Goal: Find contact information: Obtain details needed to contact an individual or organization

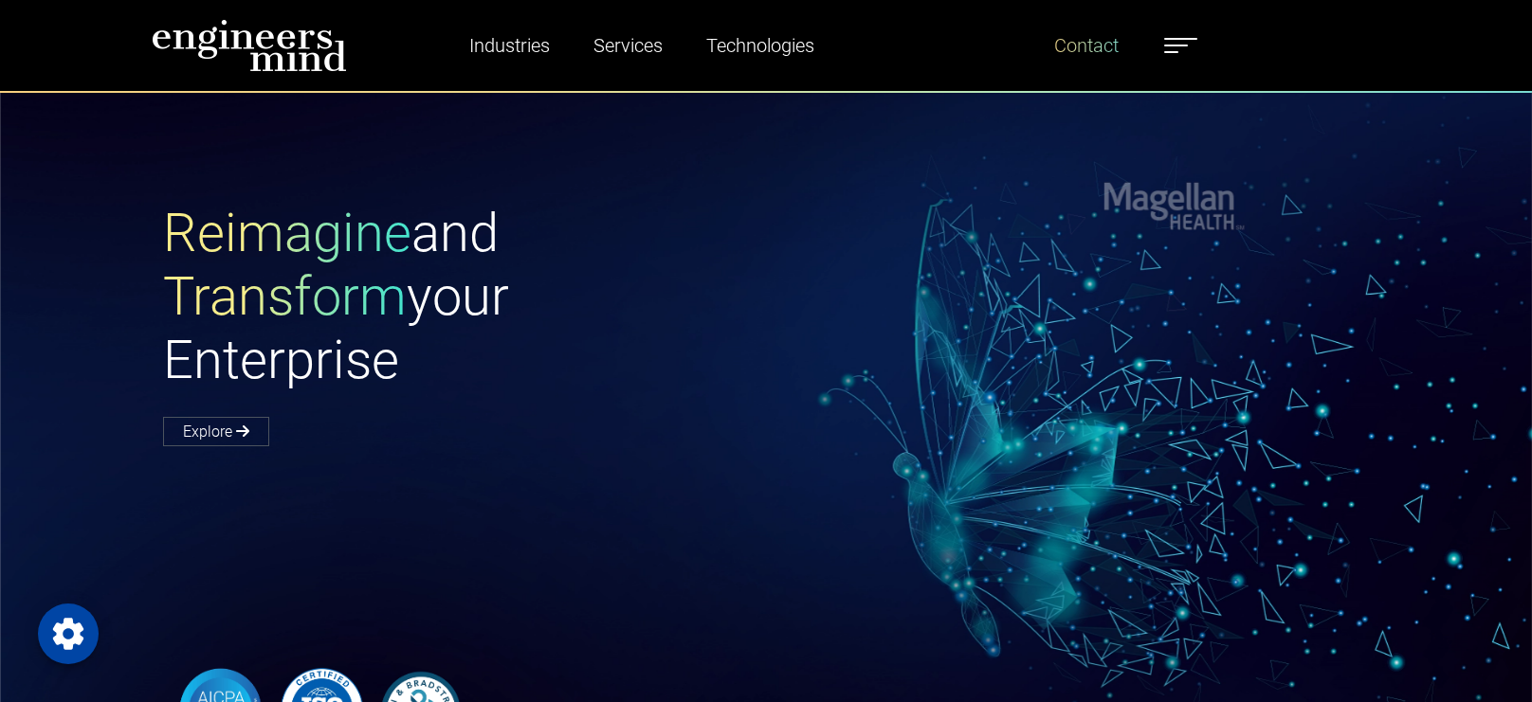
click at [1092, 56] on link "Contact" at bounding box center [1086, 46] width 80 height 44
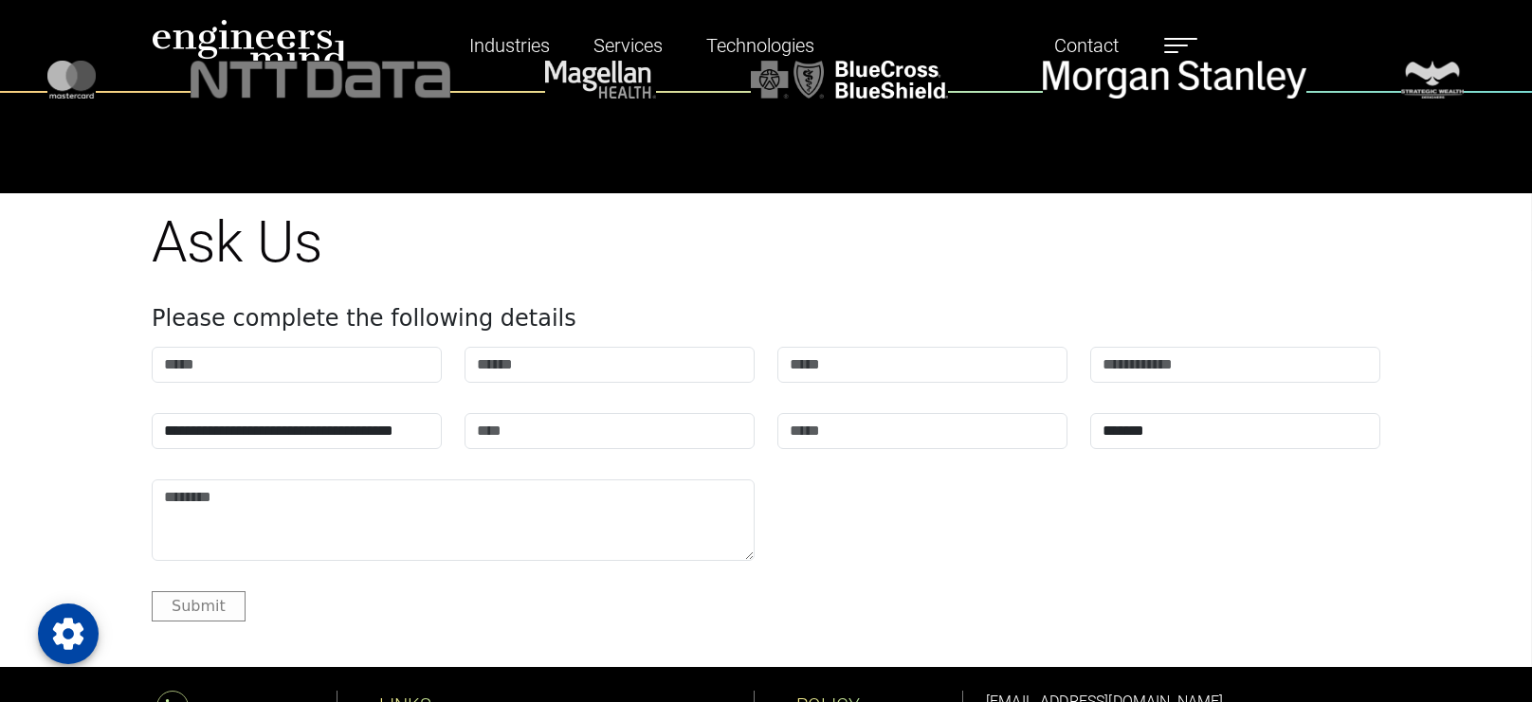
scroll to position [2351, 0]
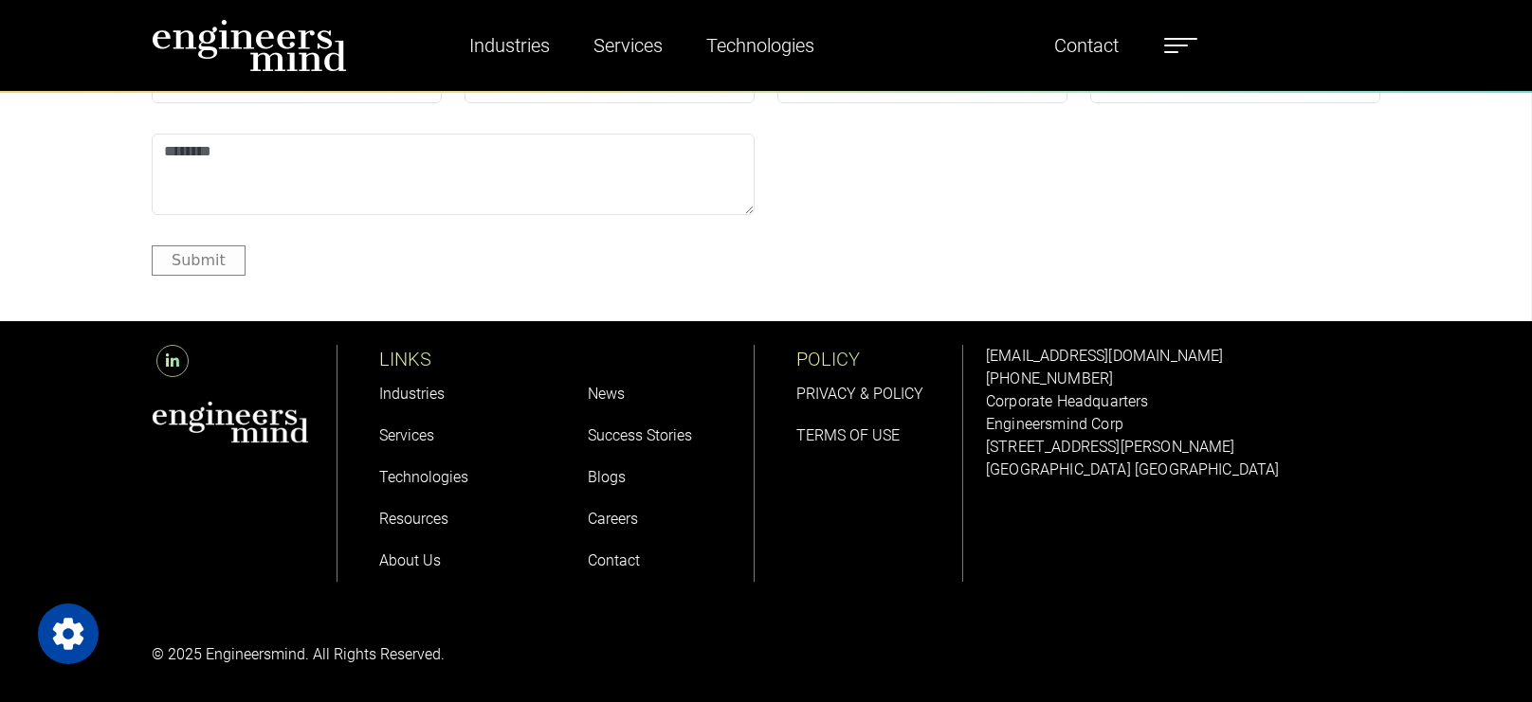
click at [613, 562] on link "Contact" at bounding box center [614, 561] width 52 height 18
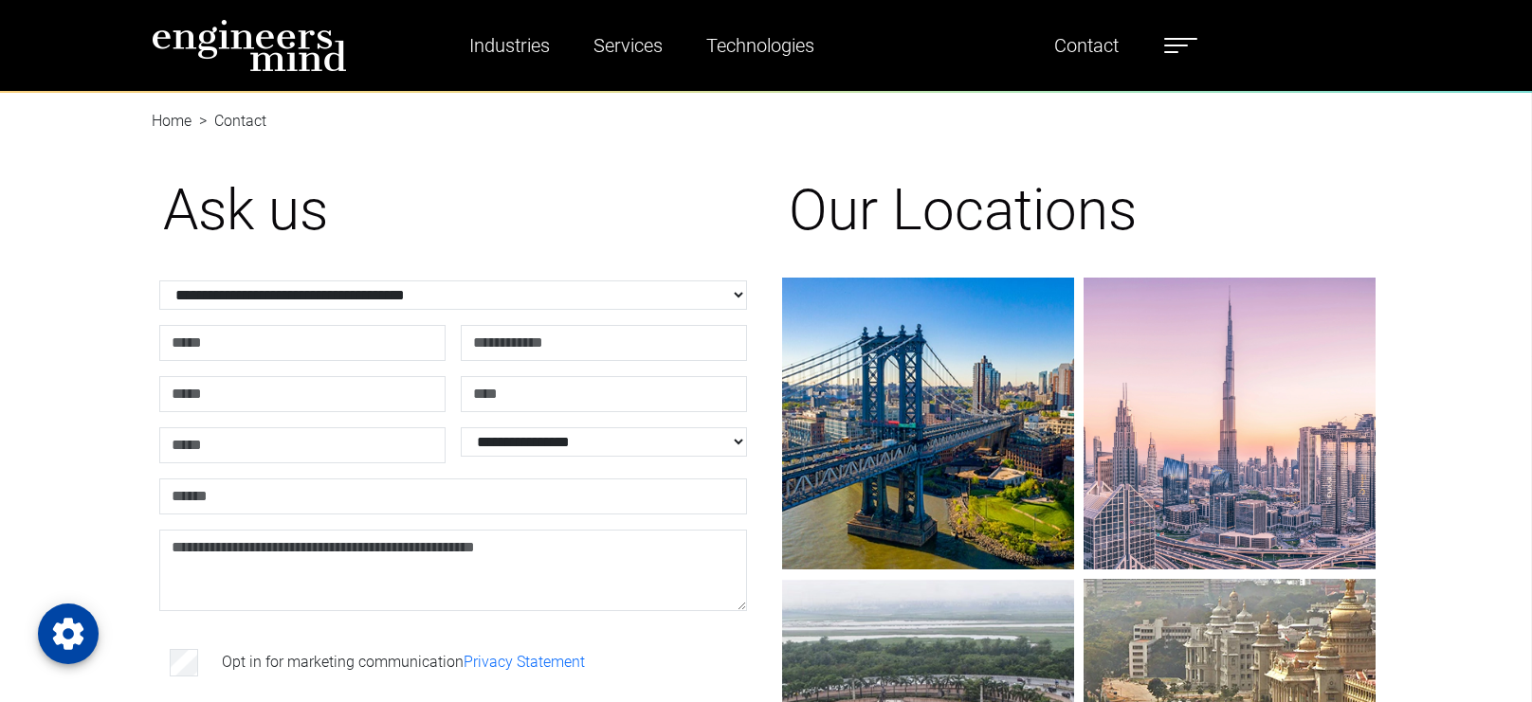
click at [703, 162] on div "**********" at bounding box center [453, 535] width 603 height 812
